Goal: Navigation & Orientation: Find specific page/section

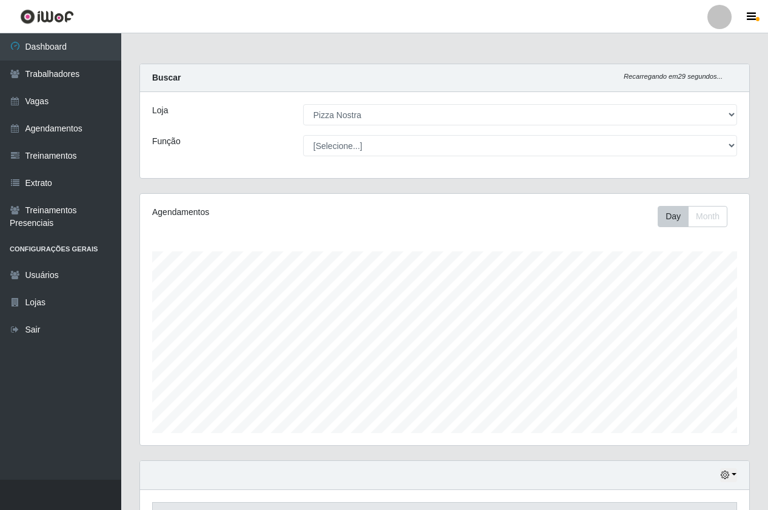
select select "337"
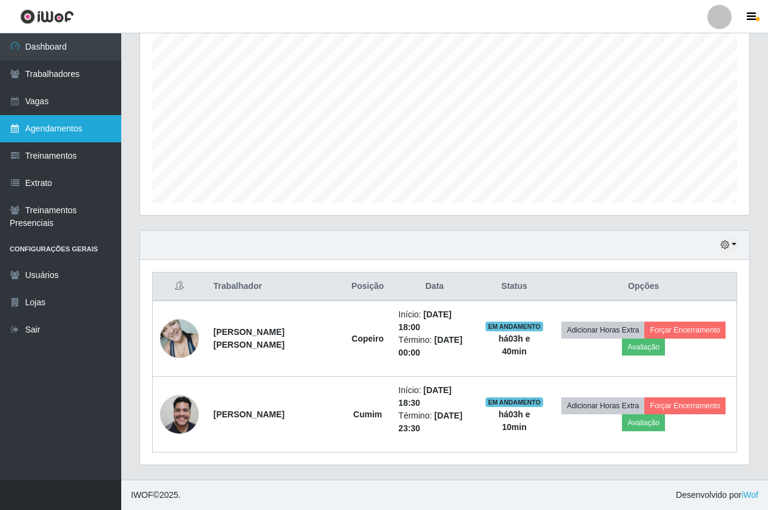
scroll to position [252, 609]
click at [75, 132] on link "Agendamentos" at bounding box center [60, 128] width 121 height 27
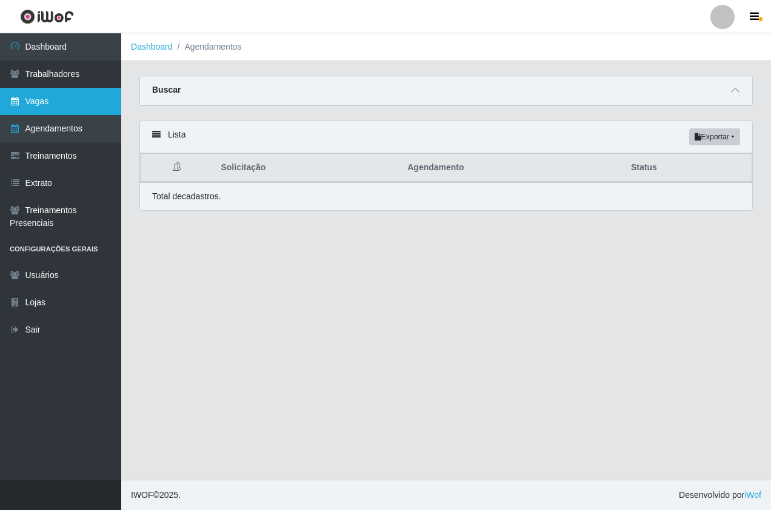
click at [94, 104] on link "Vagas" at bounding box center [60, 101] width 121 height 27
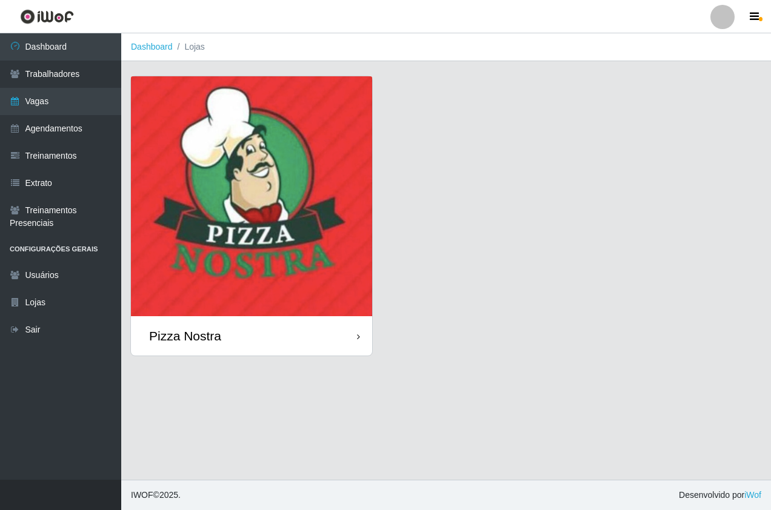
click at [275, 262] on img at bounding box center [251, 196] width 241 height 240
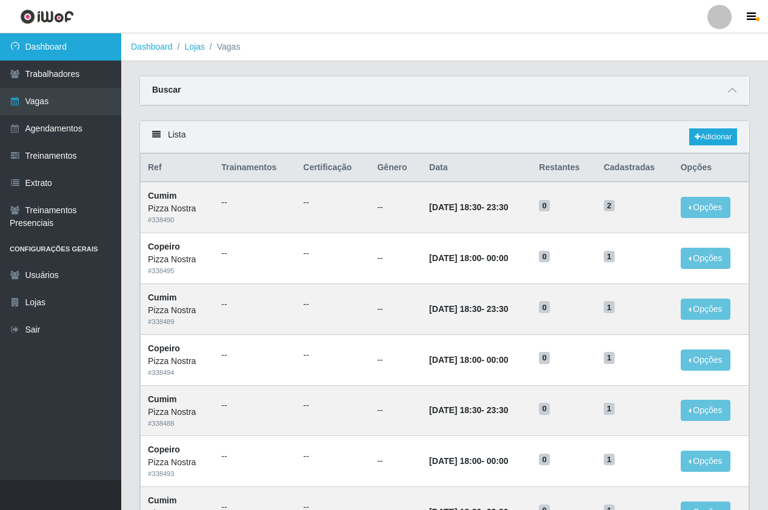
click at [82, 41] on link "Dashboard" at bounding box center [60, 46] width 121 height 27
